Goal: Information Seeking & Learning: Learn about a topic

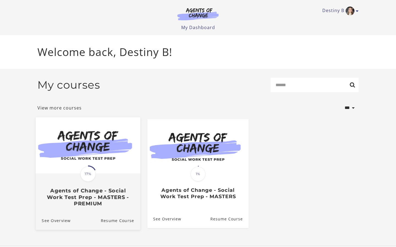
click at [119, 204] on h3 "Agents of Change - Social Work Test Prep - MASTERS - PREMIUM" at bounding box center [88, 197] width 92 height 19
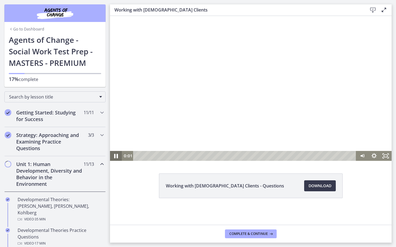
drag, startPoint x: 115, startPoint y: 157, endPoint x: 232, endPoint y: 184, distance: 120.2
click at [115, 157] on icon "Pause" at bounding box center [116, 156] width 4 height 5
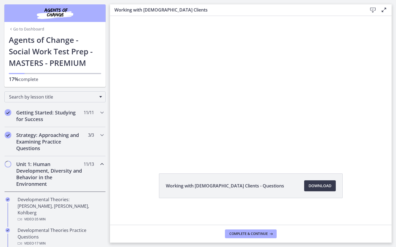
click at [128, 202] on div "Working with [DEMOGRAPHIC_DATA] Clients - Questions Download Opens in a new win…" at bounding box center [250, 199] width 281 height 51
click at [99, 176] on div "Unit 1: Human Development, Diversity and Behavior in the Environment 11 / 13 Co…" at bounding box center [54, 174] width 101 height 36
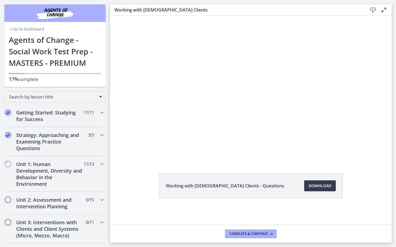
click at [98, 61] on h1 "Agents of Change - Social Work Test Prep - MASTERS - PREMIUM" at bounding box center [55, 51] width 92 height 35
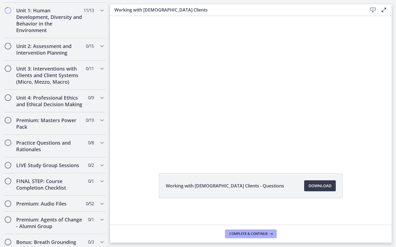
scroll to position [165, 0]
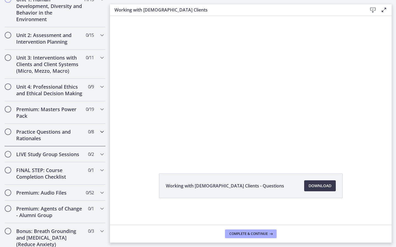
click at [66, 142] on div "Practice Questions and Rationales 0 / 8 Completed" at bounding box center [54, 135] width 101 height 23
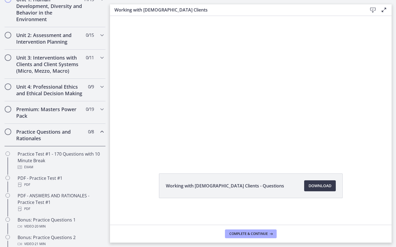
click at [103, 136] on div "Practice Questions and Rationales 0 / 8 Completed" at bounding box center [54, 135] width 101 height 23
